Goal: Obtain resource: Obtain resource

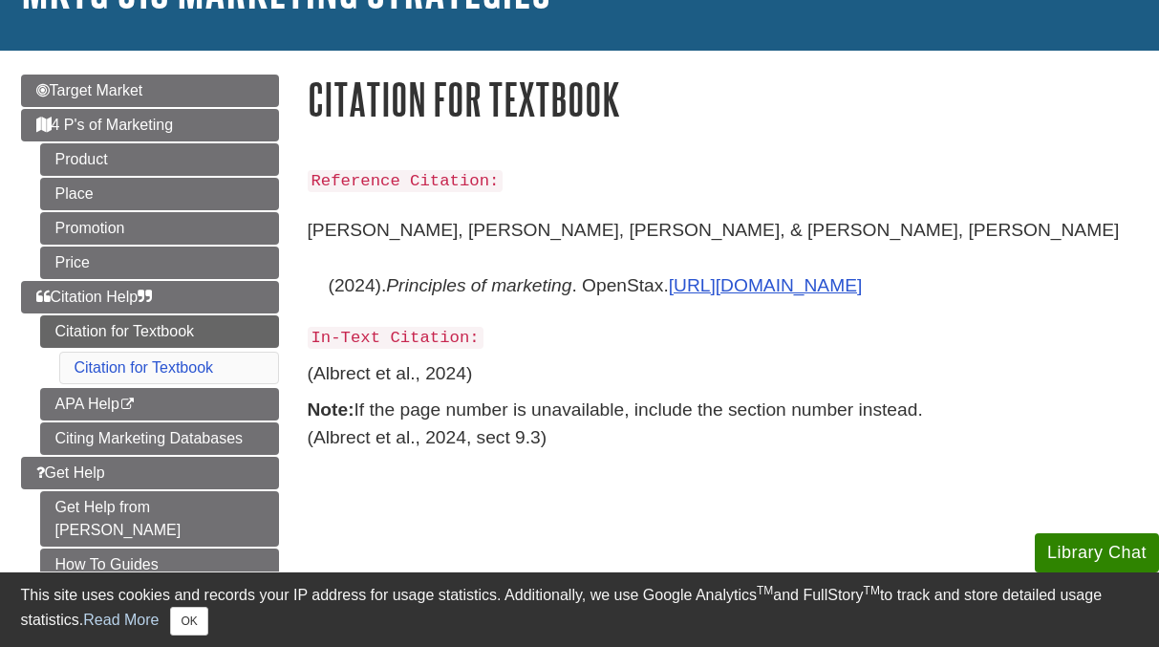
scroll to position [160, 0]
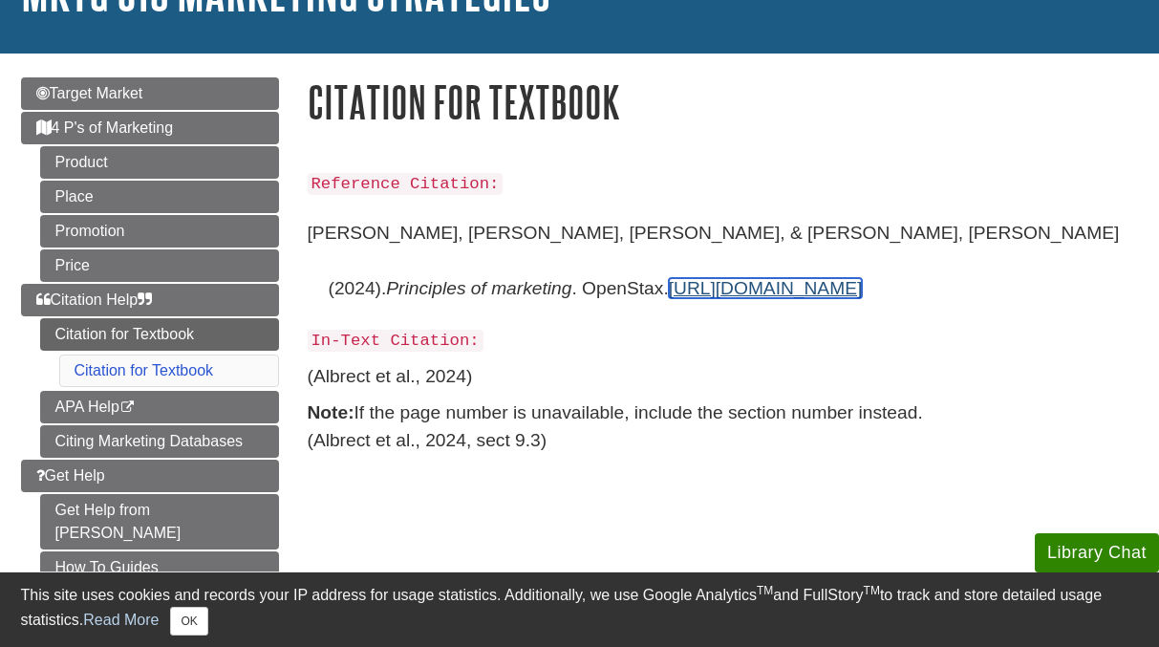
click at [863, 278] on link "[URL][DOMAIN_NAME]" at bounding box center [766, 288] width 194 height 20
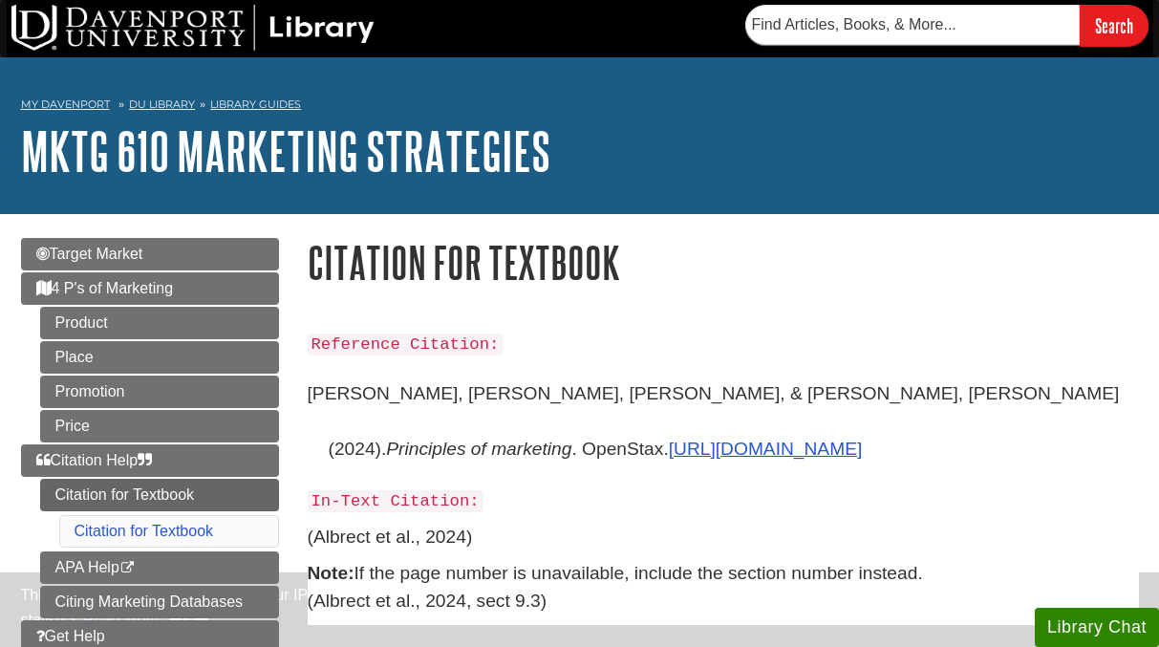
scroll to position [160, 0]
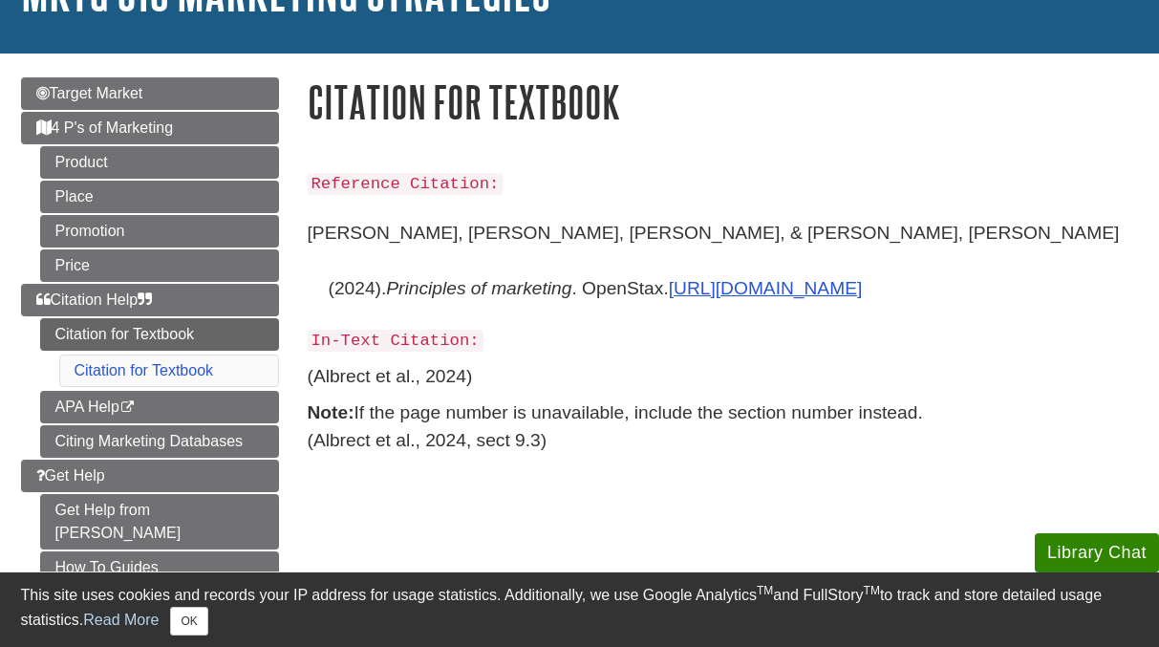
drag, startPoint x: 309, startPoint y: 231, endPoint x: 696, endPoint y: 288, distance: 391.9
click at [699, 288] on p "[PERSON_NAME], [PERSON_NAME], [PERSON_NAME], & [PERSON_NAME], [PERSON_NAME] (20…" at bounding box center [723, 260] width 831 height 110
copy p "[PERSON_NAME], [PERSON_NAME], [PERSON_NAME], & [PERSON_NAME], [PERSON_NAME] (20…"
